Goal: Task Accomplishment & Management: Use online tool/utility

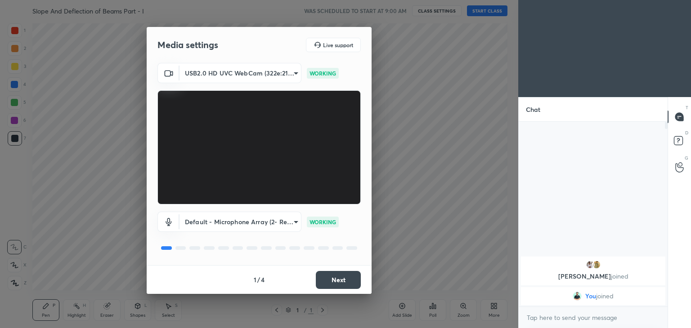
click at [342, 278] on button "Next" at bounding box center [338, 280] width 45 height 18
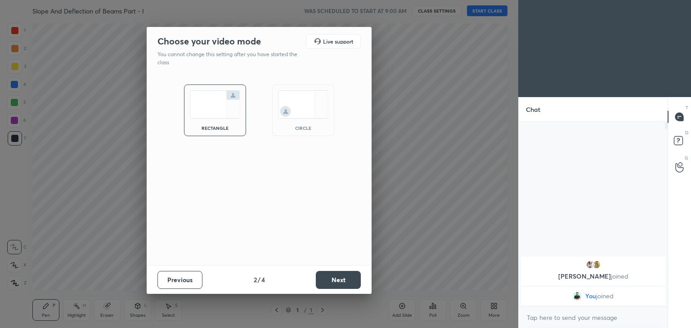
click at [341, 279] on button "Next" at bounding box center [338, 280] width 45 height 18
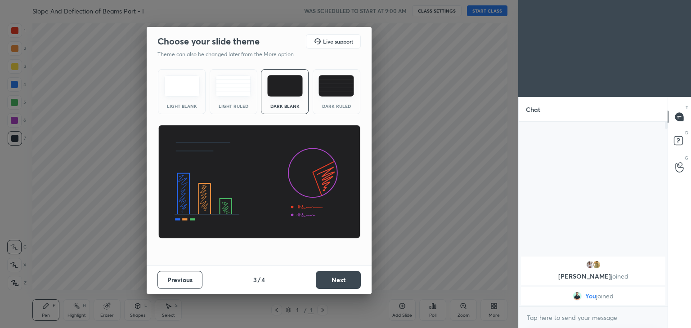
click at [348, 282] on button "Next" at bounding box center [338, 280] width 45 height 18
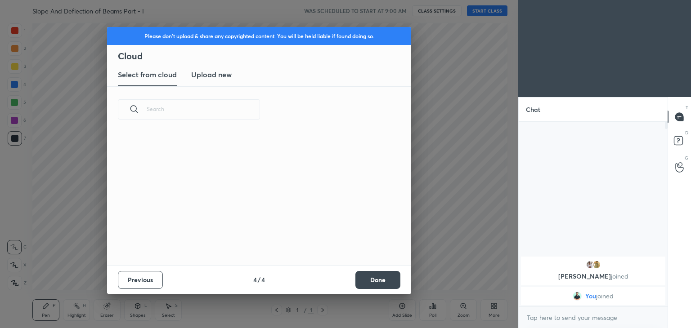
scroll to position [133, 289]
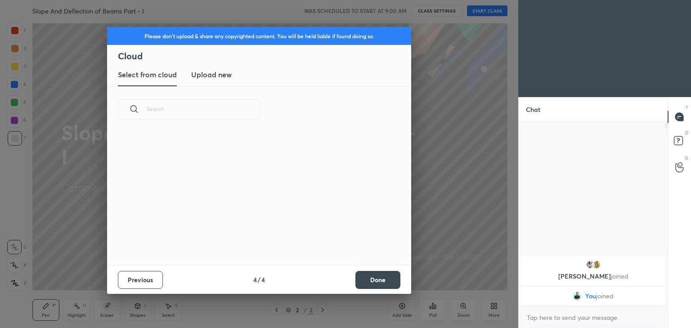
click at [379, 282] on button "Done" at bounding box center [377, 280] width 45 height 18
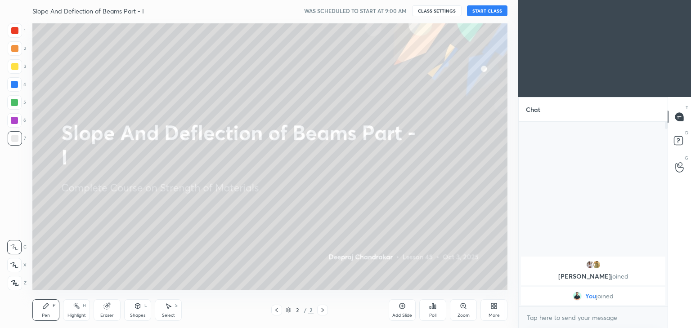
click at [488, 11] on button "START CLASS" at bounding box center [487, 10] width 40 height 11
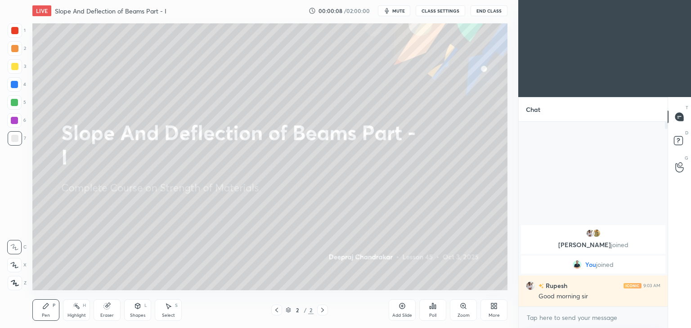
click at [14, 67] on div at bounding box center [14, 66] width 7 height 7
click at [46, 314] on div "Pen" at bounding box center [46, 316] width 8 height 4
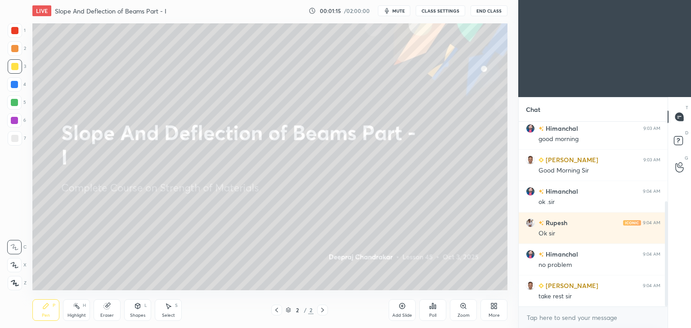
scroll to position [140, 0]
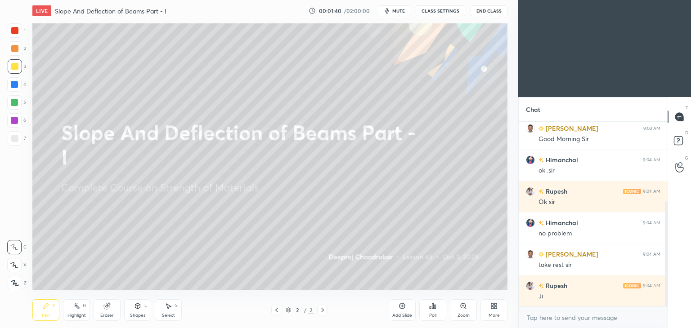
click at [495, 9] on button "End Class" at bounding box center [489, 10] width 37 height 11
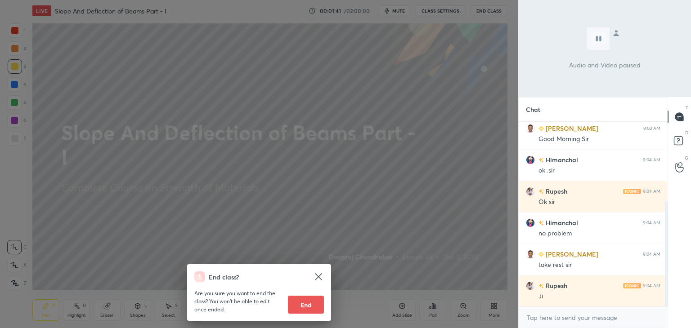
click at [307, 308] on button "End" at bounding box center [306, 305] width 36 height 18
type textarea "x"
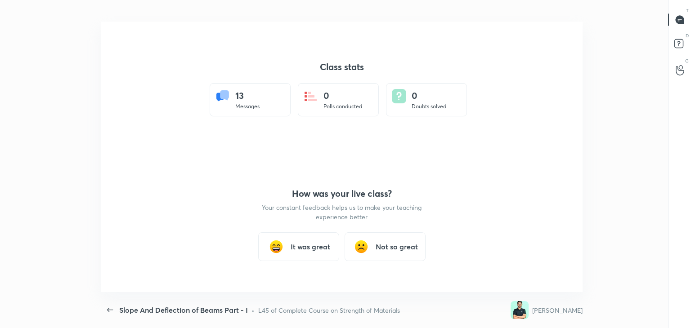
scroll to position [44710, 44298]
